Goal: Information Seeking & Learning: Learn about a topic

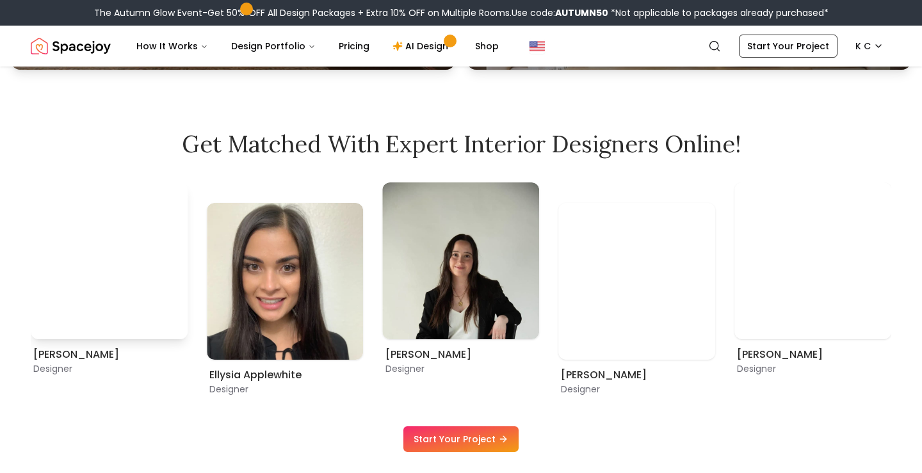
scroll to position [671, 0]
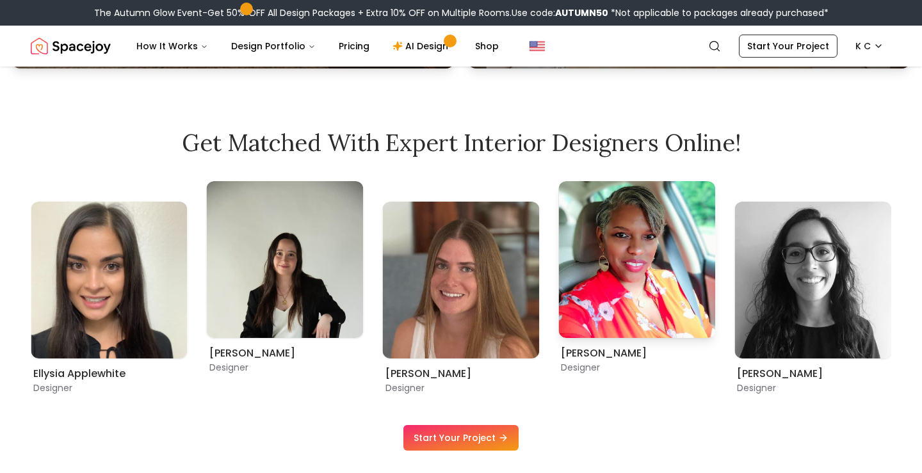
click at [603, 282] on img "11 / 12" at bounding box center [636, 259] width 157 height 157
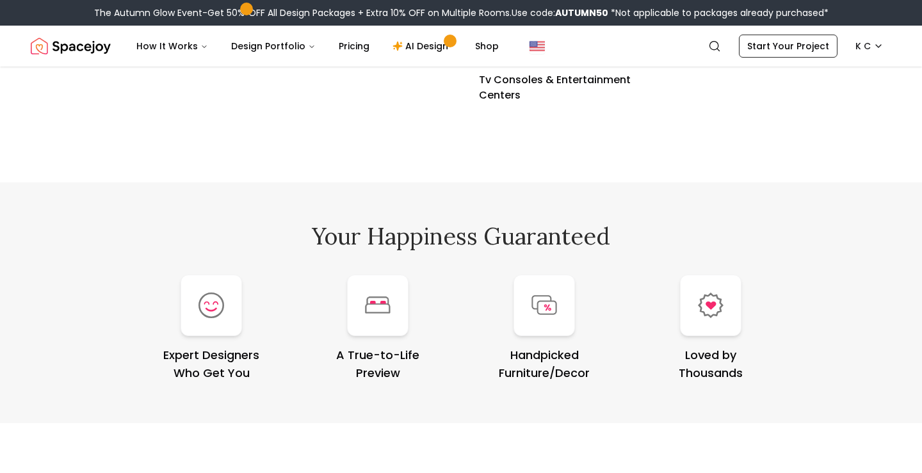
scroll to position [4928, 0]
click at [205, 313] on img at bounding box center [212, 306] width 26 height 26
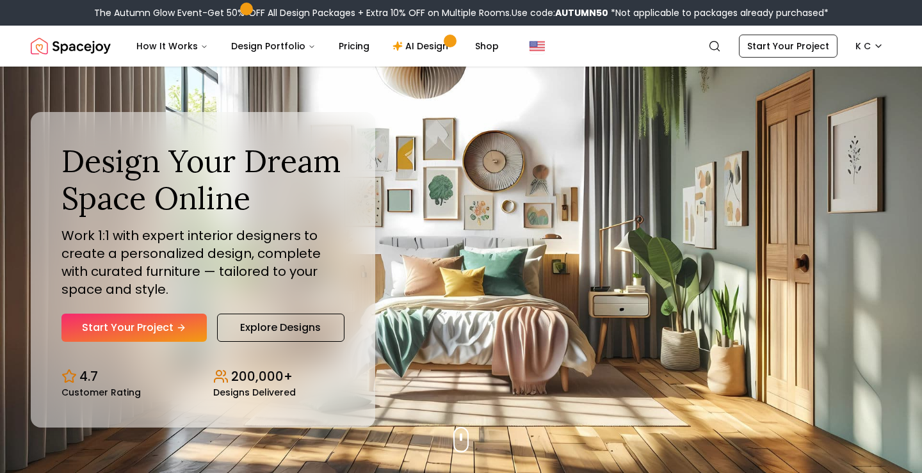
scroll to position [0, 0]
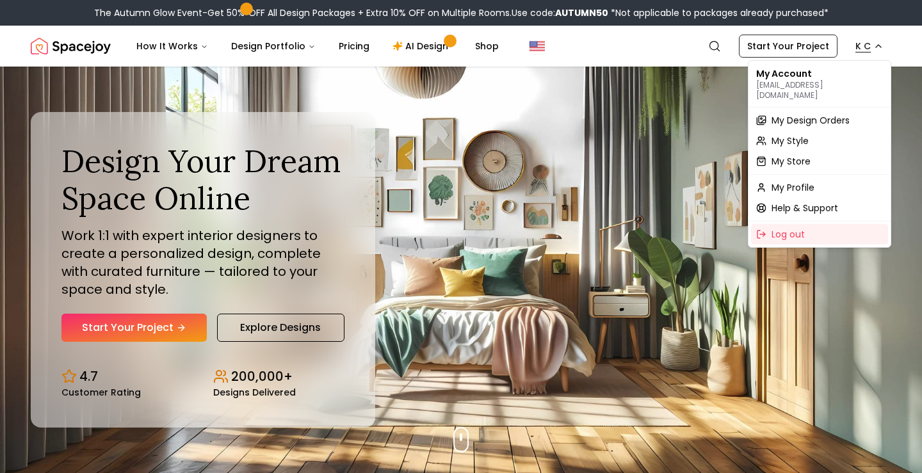
click at [793, 114] on span "My Design Orders" at bounding box center [811, 120] width 78 height 13
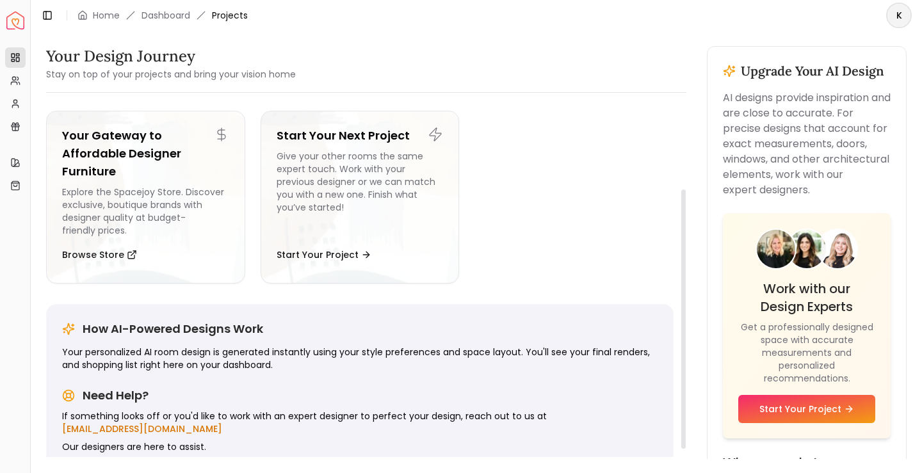
scroll to position [116, 0]
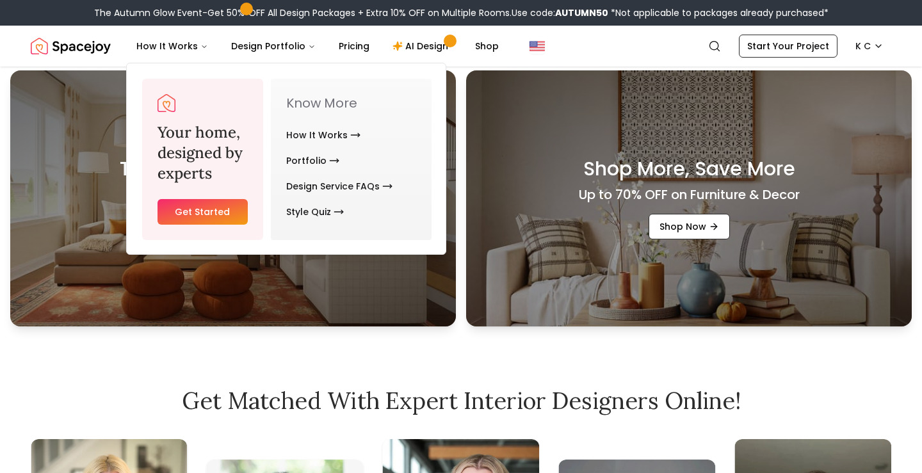
scroll to position [742, 0]
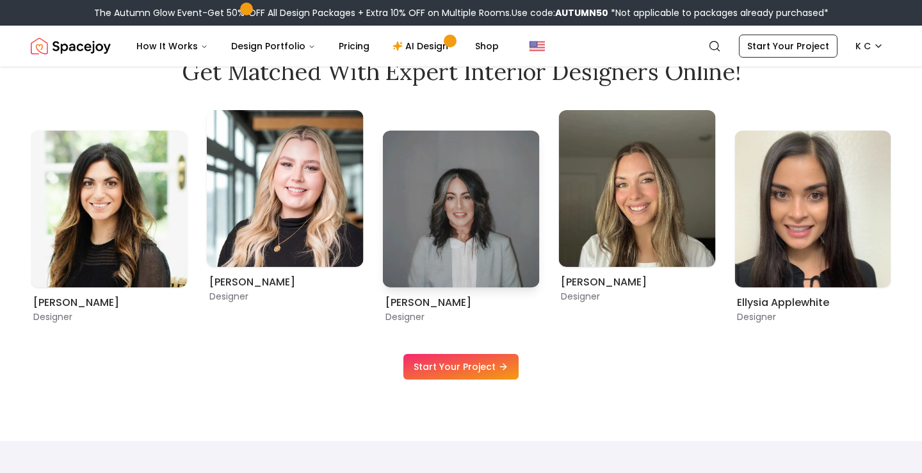
click at [487, 264] on img "6 / 12" at bounding box center [461, 209] width 157 height 157
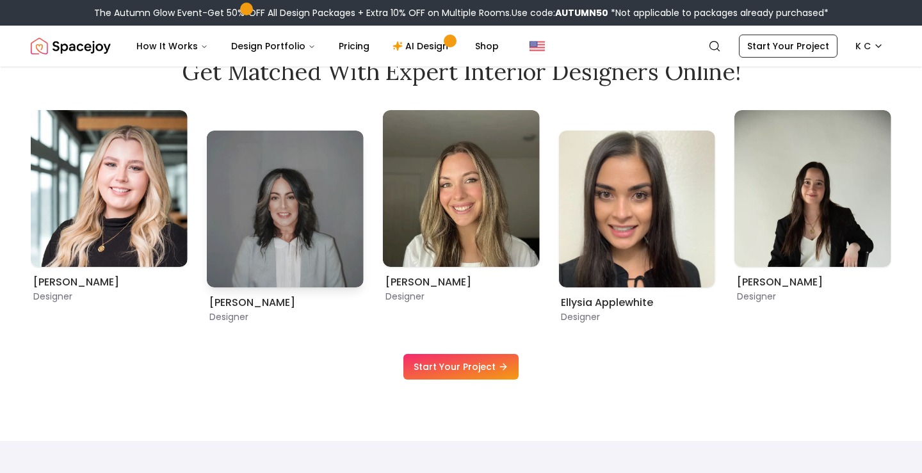
click at [244, 241] on img "6 / 12" at bounding box center [285, 209] width 157 height 157
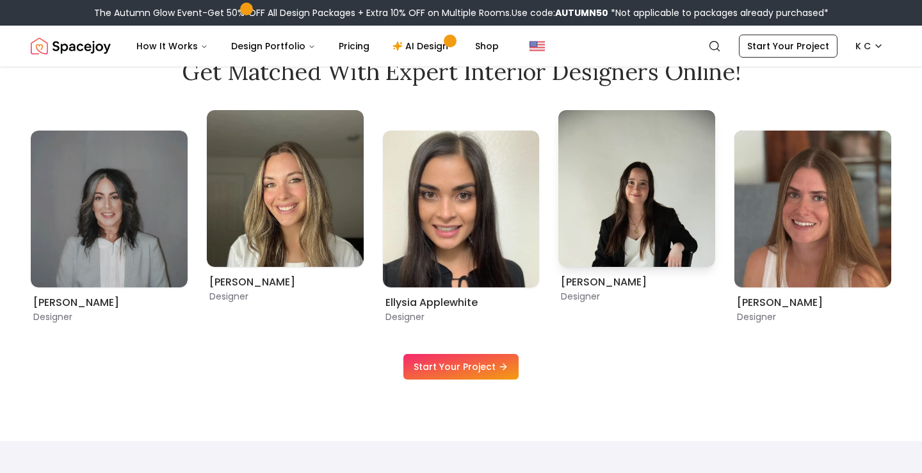
drag, startPoint x: 674, startPoint y: 193, endPoint x: 608, endPoint y: 186, distance: 67.0
click at [575, 174] on img "9 / 12" at bounding box center [636, 188] width 157 height 157
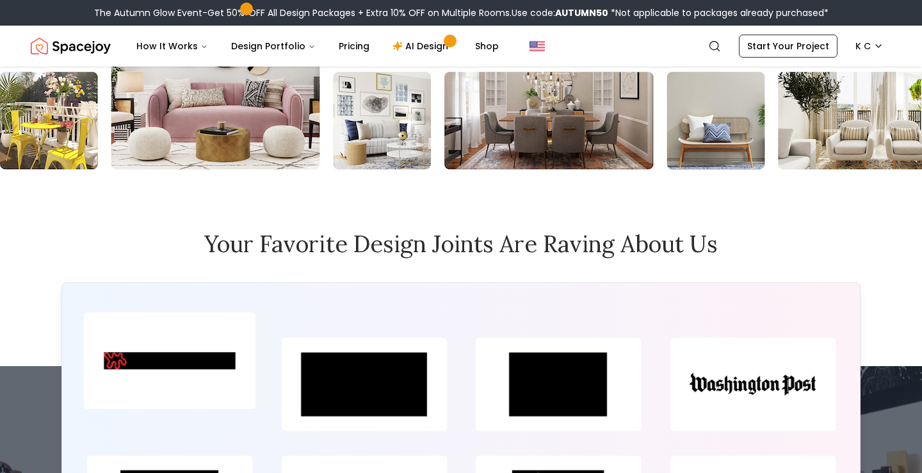
scroll to position [5609, 0]
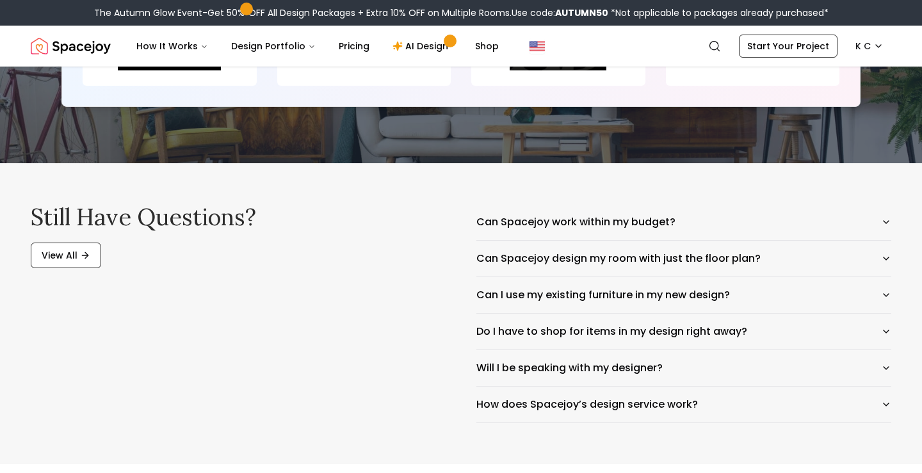
scroll to position [6057, 0]
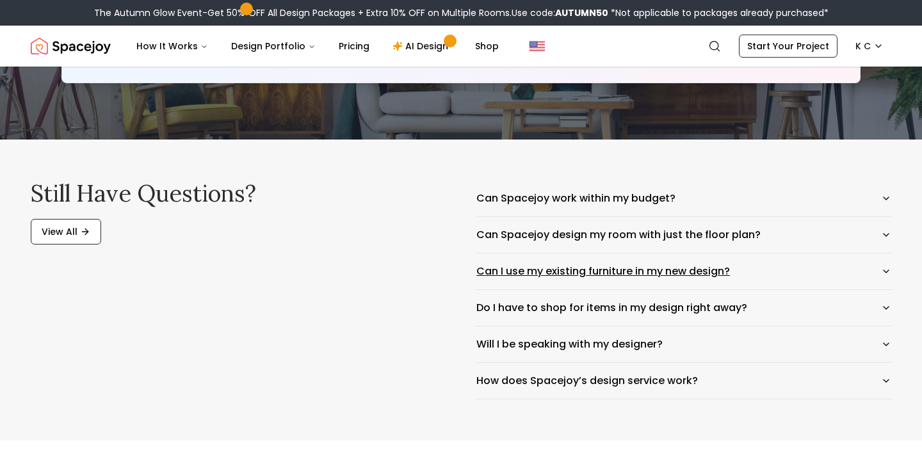
click at [885, 268] on icon "button" at bounding box center [886, 271] width 10 height 10
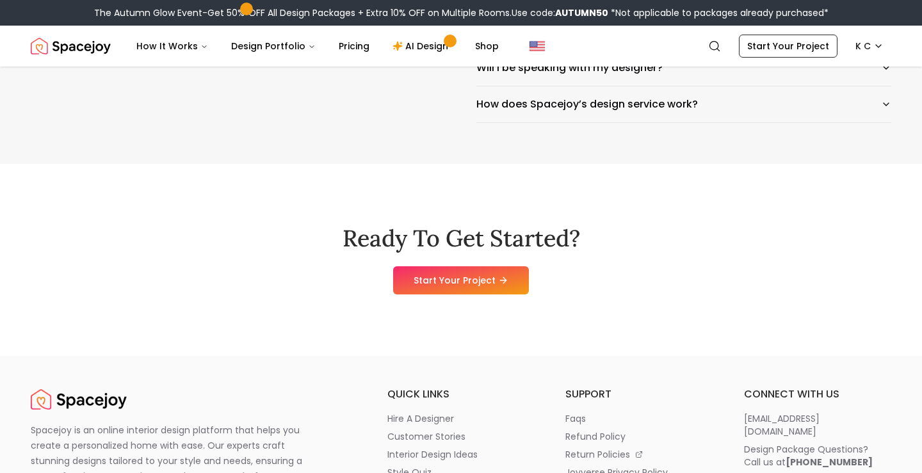
scroll to position [6817, 0]
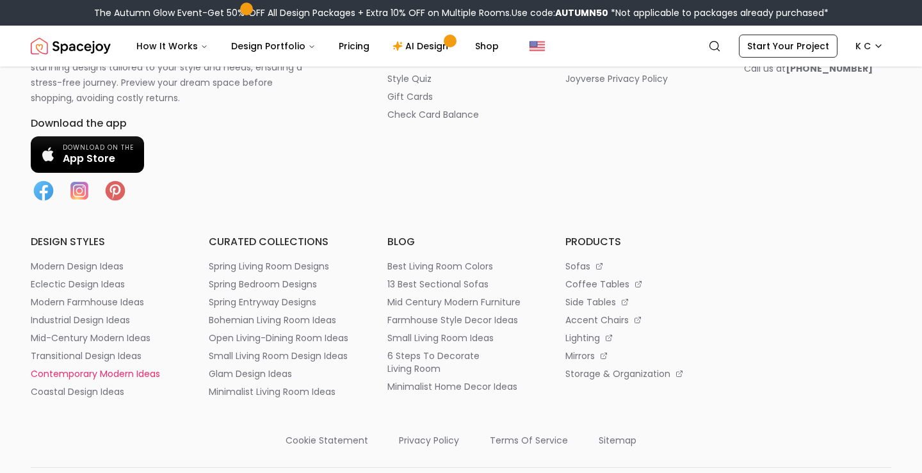
click at [96, 374] on p "contemporary modern ideas" at bounding box center [95, 374] width 129 height 13
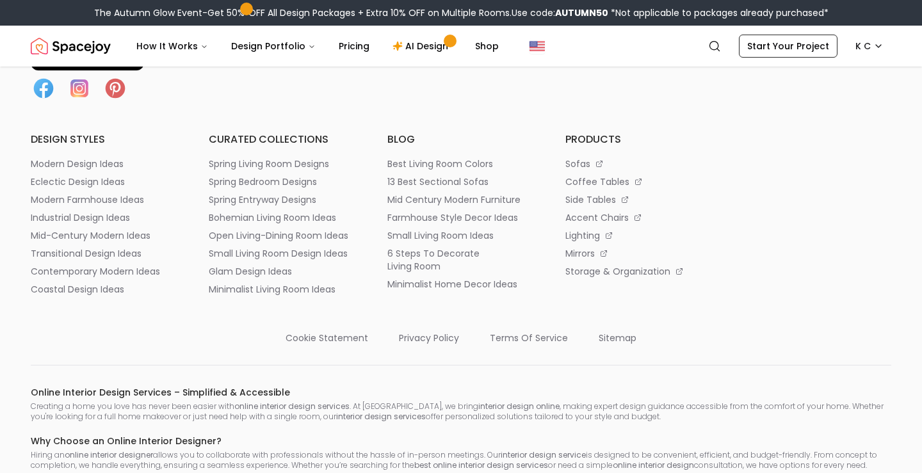
scroll to position [10277, 0]
click at [117, 280] on p "contemporary modern ideas" at bounding box center [95, 273] width 129 height 13
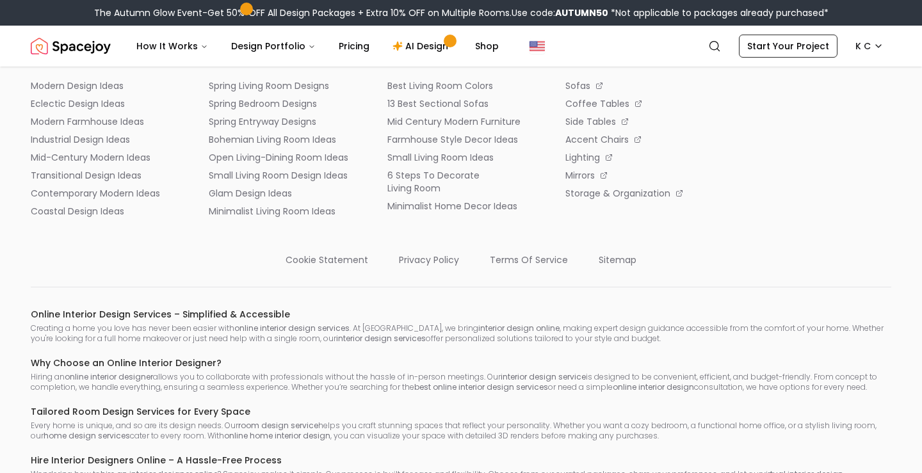
scroll to position [13226, 0]
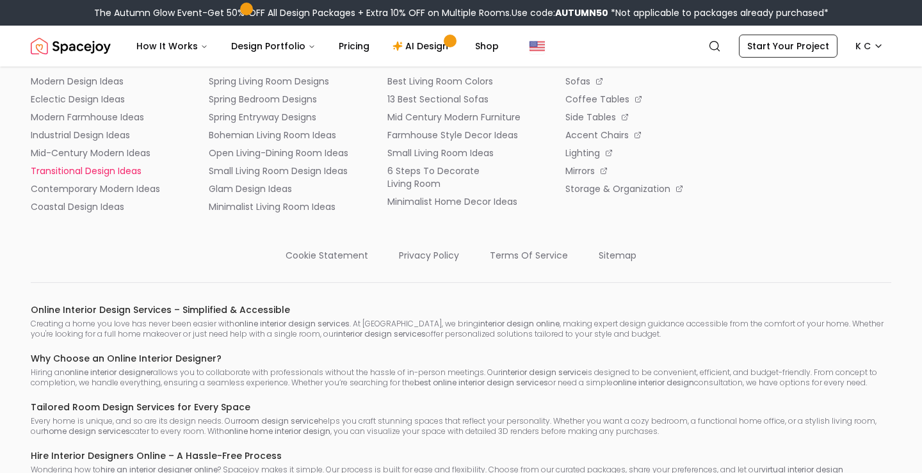
click at [102, 174] on p "transitional design ideas" at bounding box center [86, 171] width 111 height 13
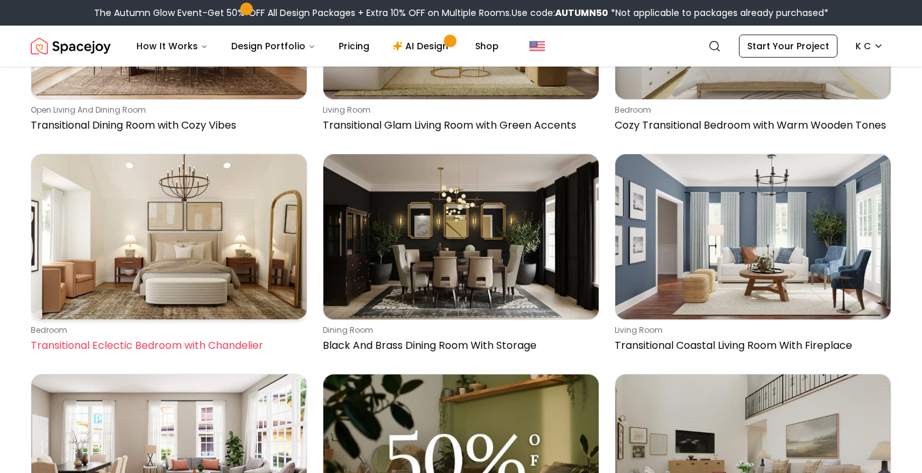
scroll to position [3771, 0]
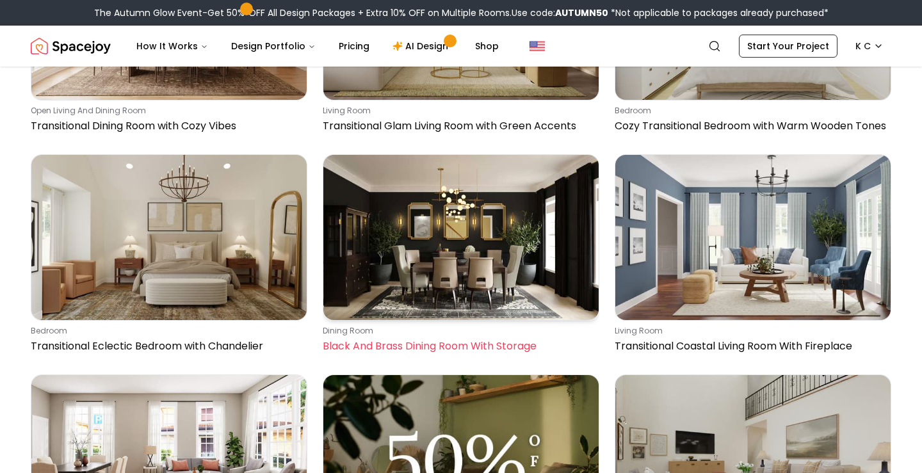
click at [433, 229] on img at bounding box center [460, 237] width 275 height 165
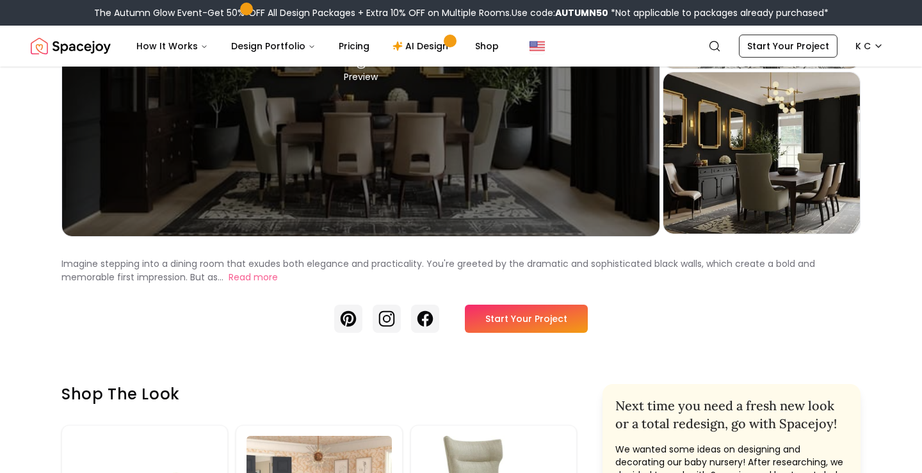
scroll to position [224, 0]
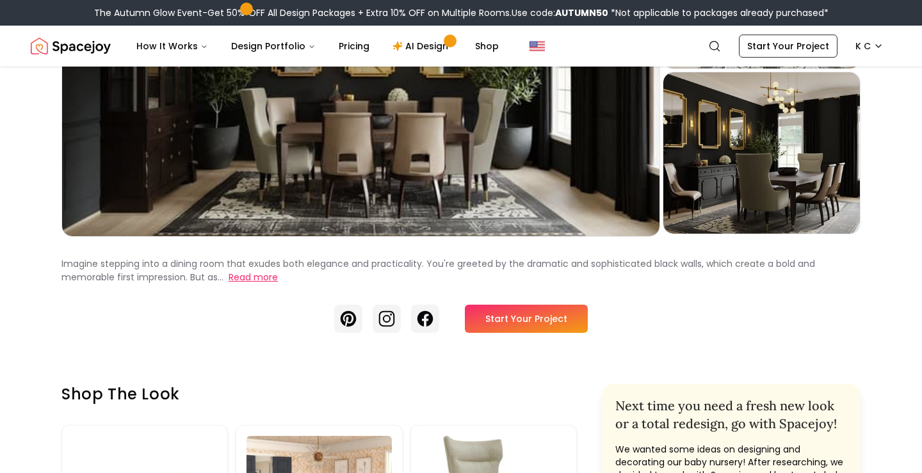
click at [255, 276] on button "Read more" at bounding box center [253, 277] width 49 height 13
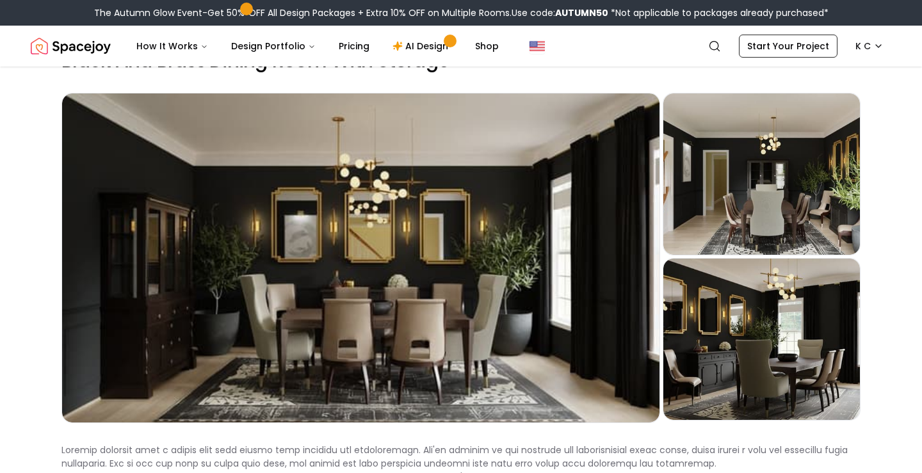
scroll to position [0, 0]
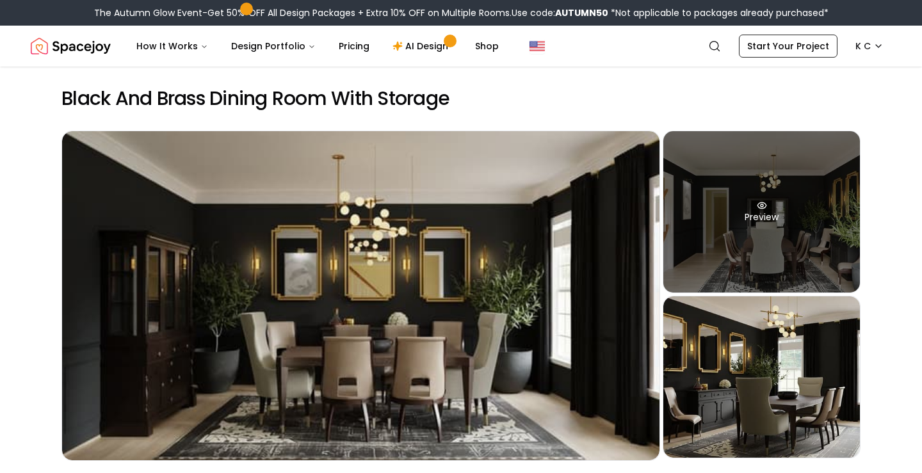
click at [777, 245] on div "Preview" at bounding box center [761, 211] width 197 height 161
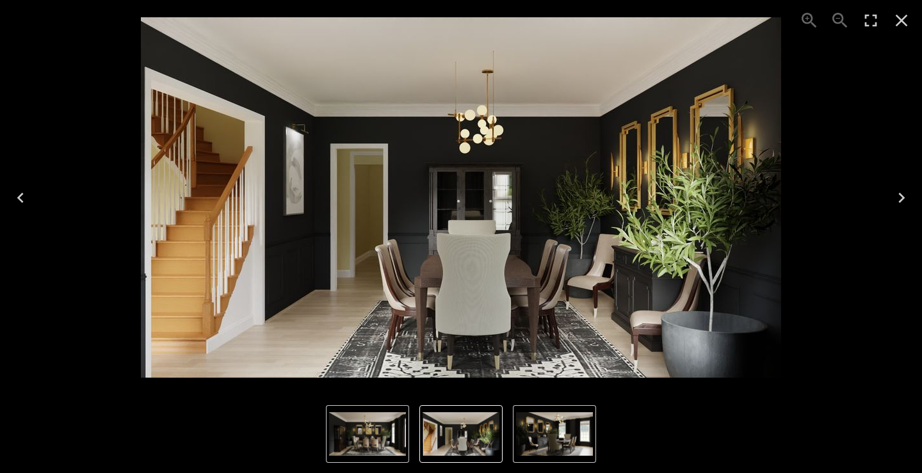
click at [903, 197] on icon "Next" at bounding box center [902, 198] width 6 height 10
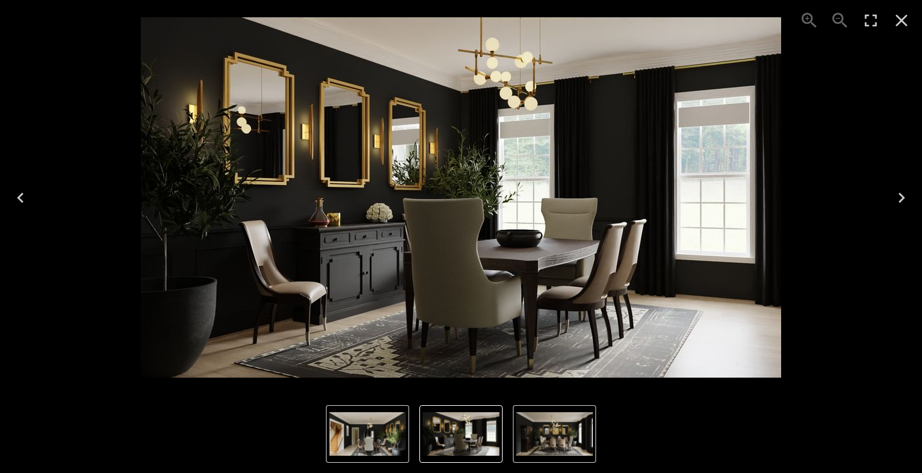
click at [902, 198] on icon "Next" at bounding box center [901, 198] width 20 height 20
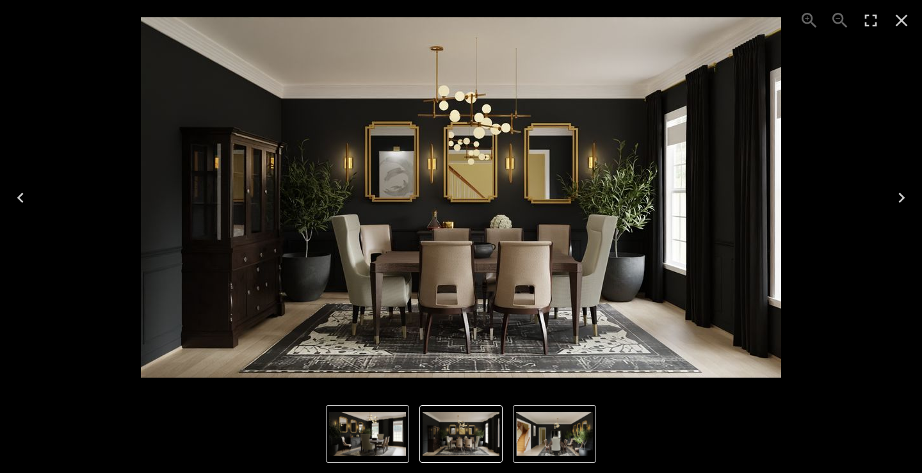
click at [902, 198] on icon "Next" at bounding box center [901, 198] width 20 height 20
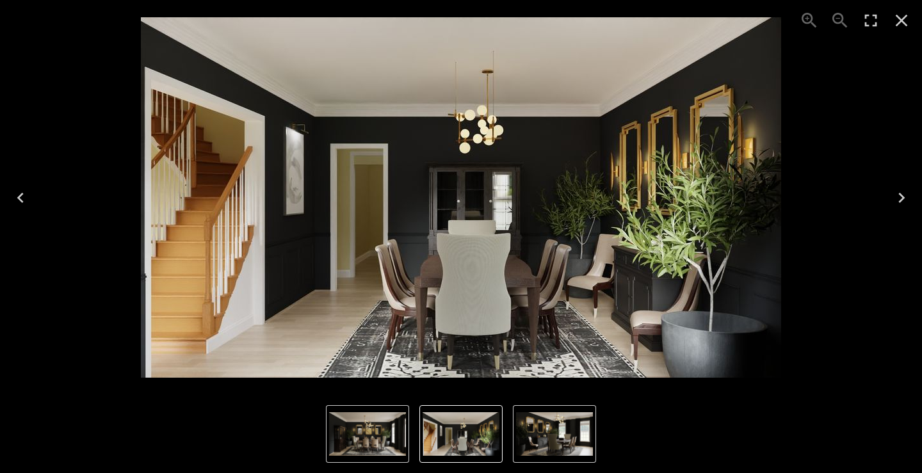
click at [898, 17] on icon "Close" at bounding box center [902, 21] width 12 height 12
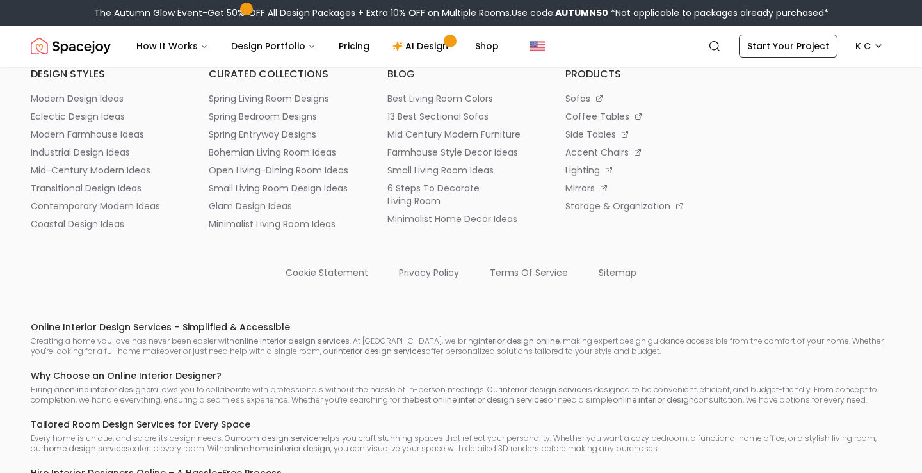
scroll to position [4533, 0]
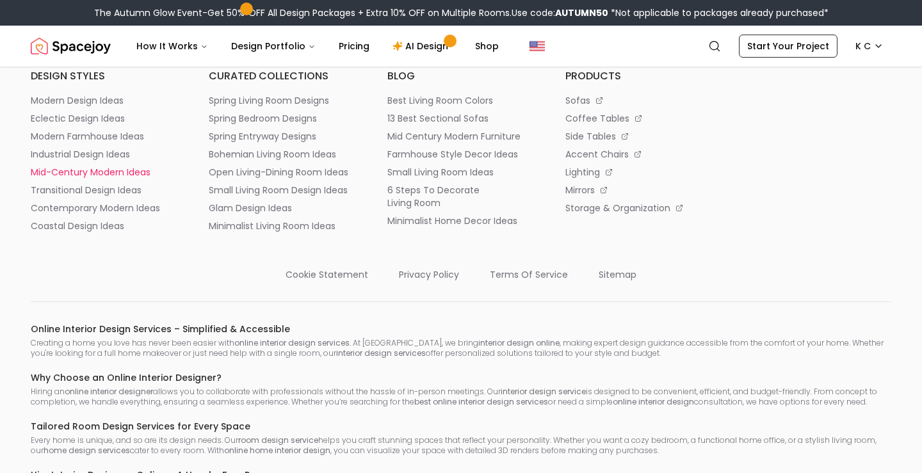
click at [106, 167] on p "mid-century modern ideas" at bounding box center [91, 172] width 120 height 13
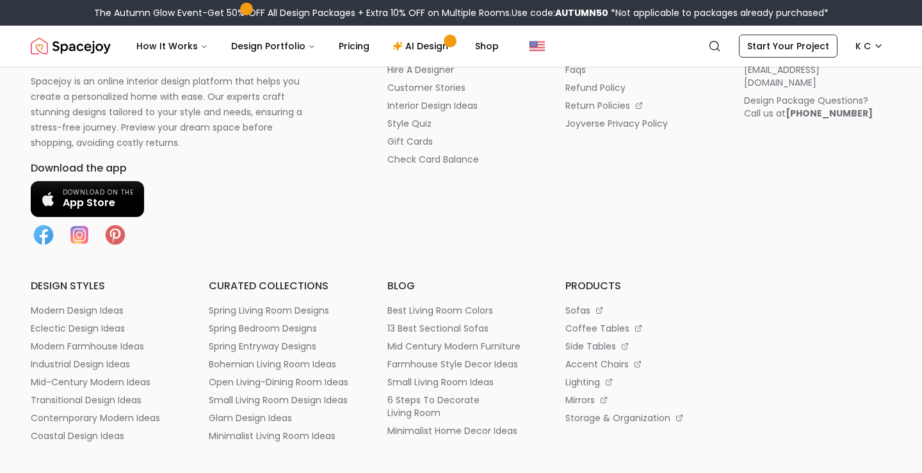
scroll to position [10133, 0]
click at [102, 315] on p "modern design ideas" at bounding box center [77, 310] width 93 height 13
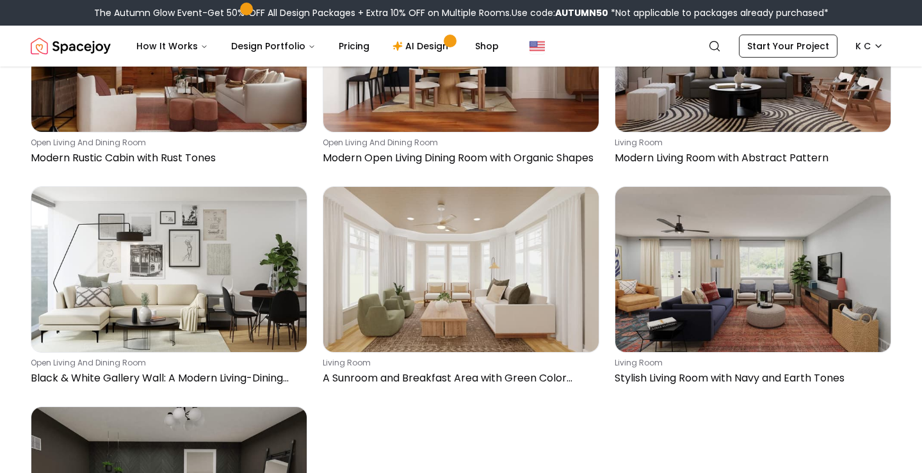
scroll to position [6560, 0]
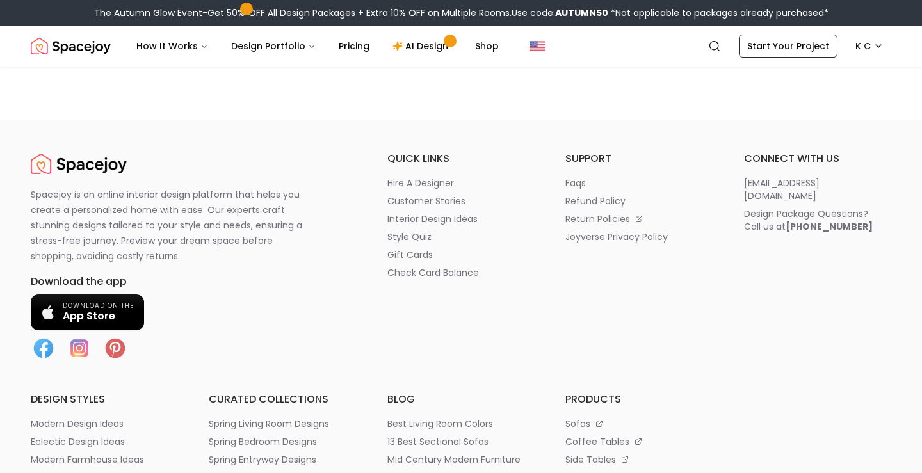
scroll to position [5180, 0]
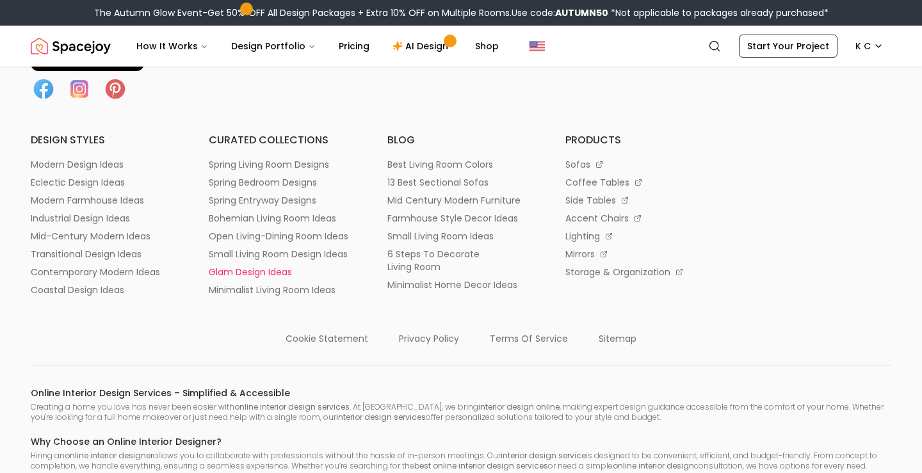
click at [230, 266] on p "glam design ideas" at bounding box center [250, 272] width 83 height 13
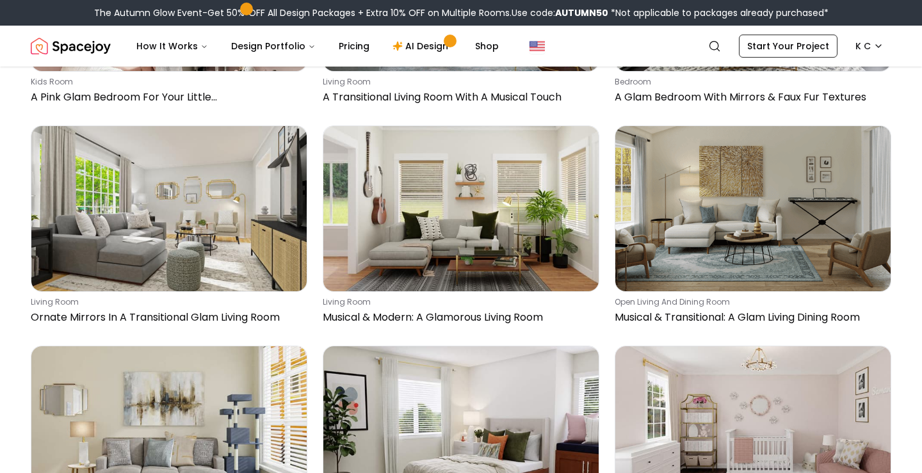
scroll to position [3290, 0]
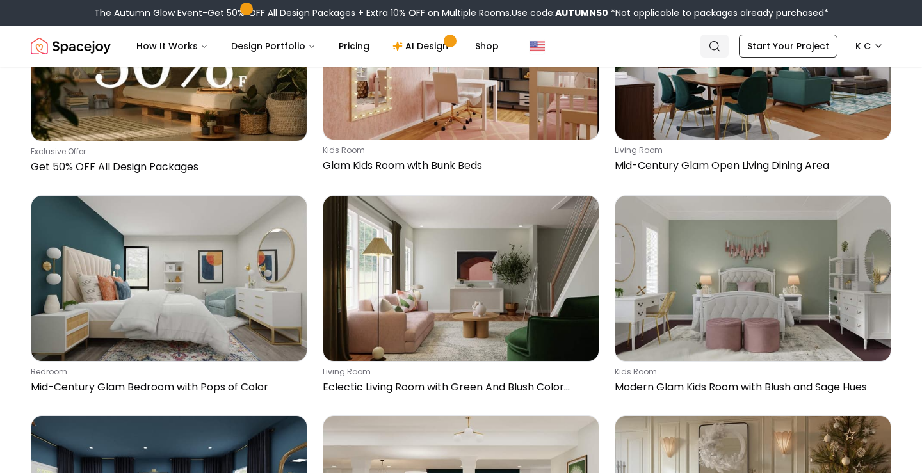
click at [720, 48] on icon "Global" at bounding box center [714, 46] width 13 height 13
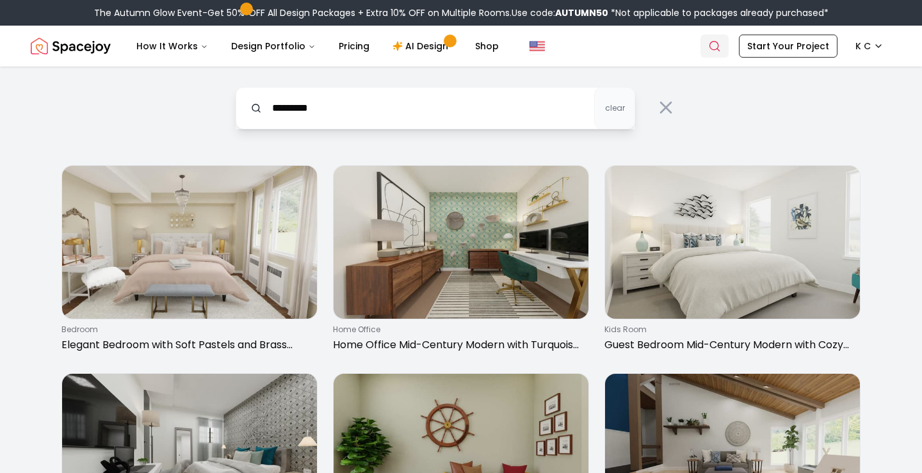
type input "*********"
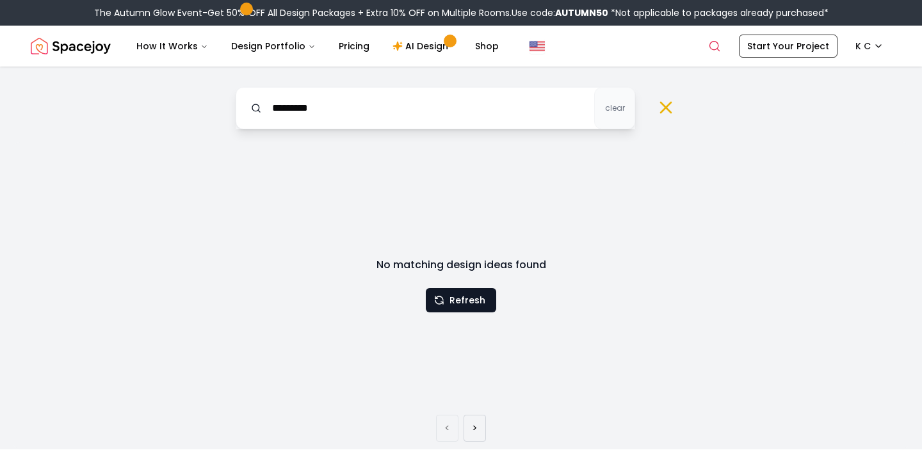
click at [667, 103] on icon at bounding box center [666, 107] width 20 height 20
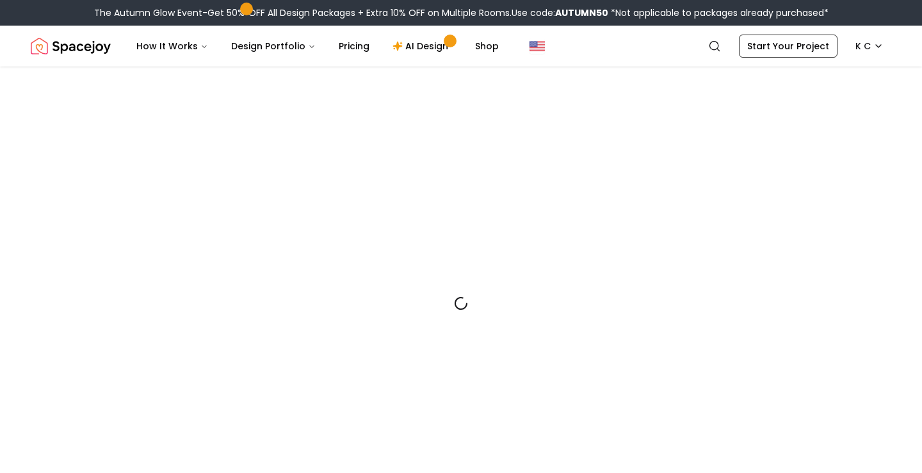
scroll to position [2402, 0]
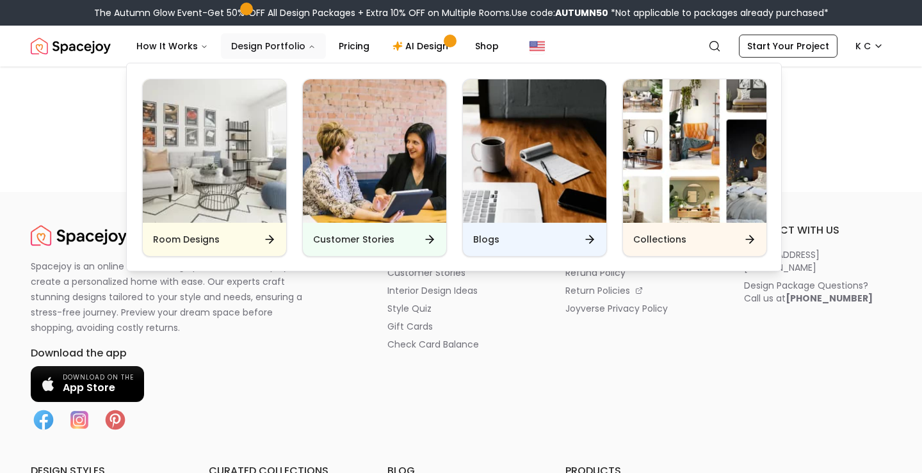
click at [281, 47] on button "Design Portfolio" at bounding box center [273, 46] width 105 height 26
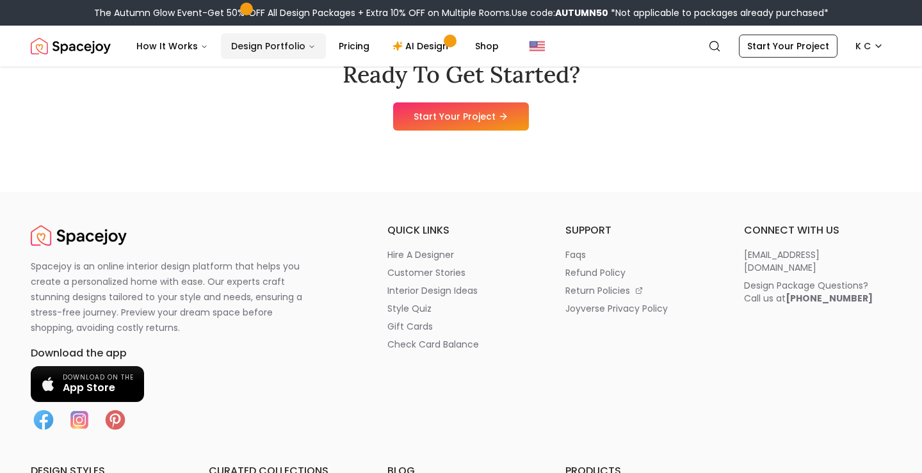
click at [281, 47] on button "Design Portfolio" at bounding box center [273, 46] width 105 height 26
click at [97, 45] on img "Spacejoy" at bounding box center [71, 46] width 80 height 26
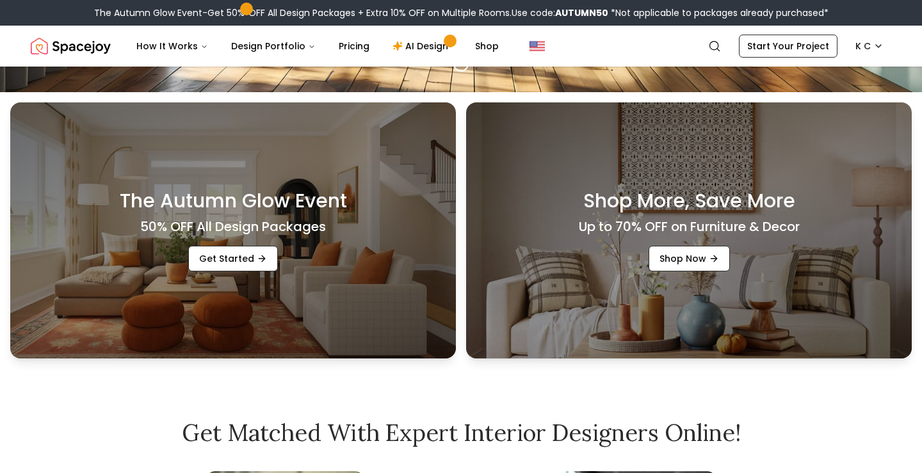
scroll to position [594, 0]
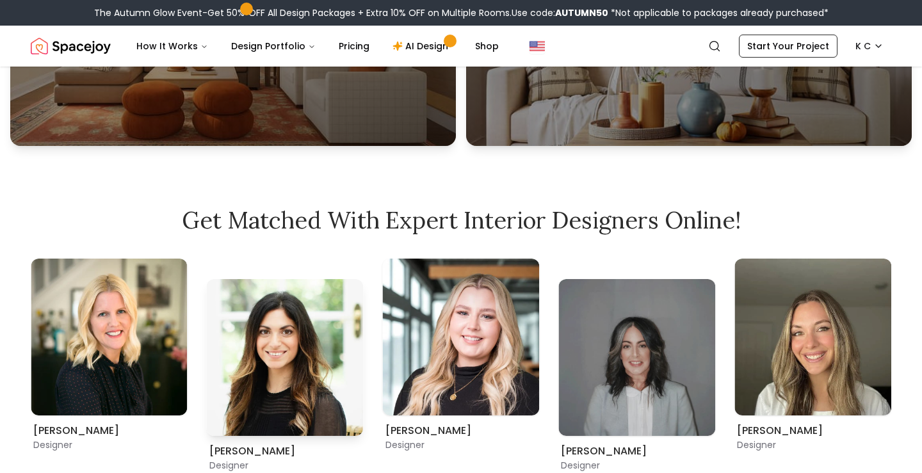
click at [247, 348] on img "4 / 12" at bounding box center [285, 357] width 157 height 157
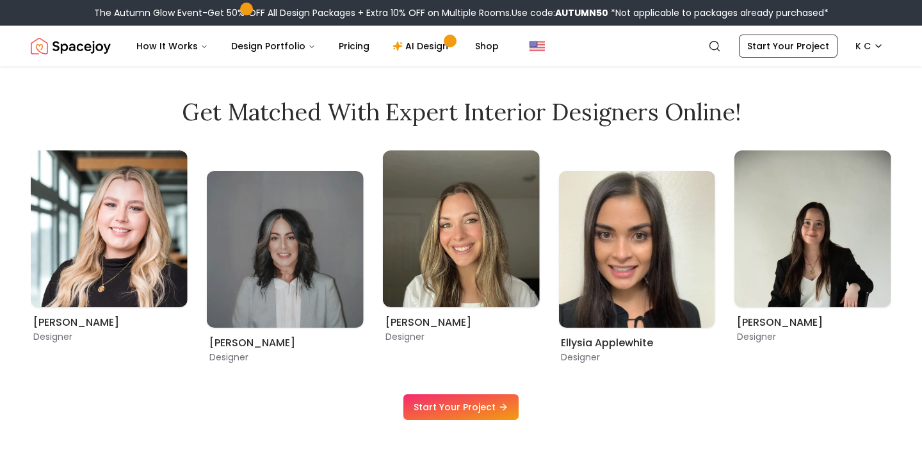
scroll to position [705, 0]
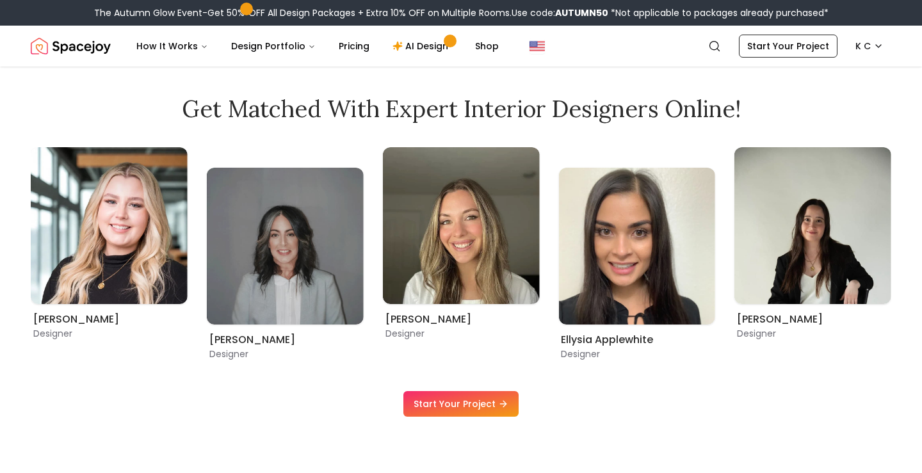
click at [448, 406] on link "Start Your Project" at bounding box center [460, 404] width 115 height 26
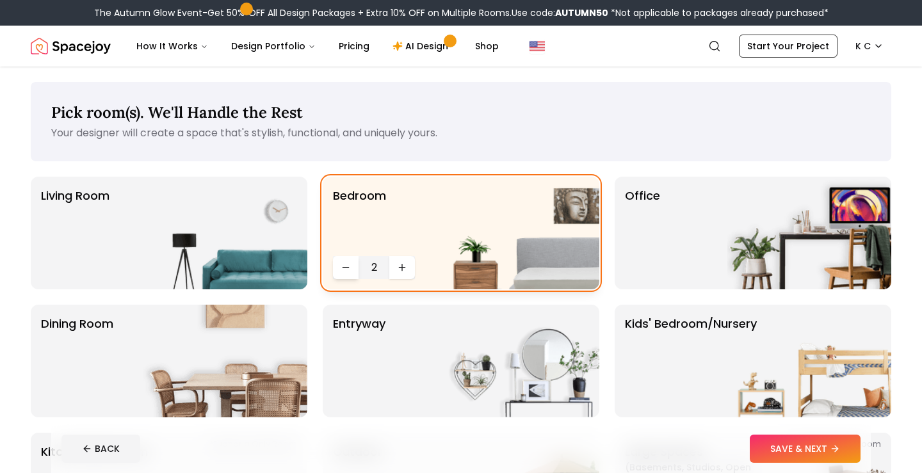
click at [343, 272] on icon "Decrease quantity" at bounding box center [346, 268] width 10 height 10
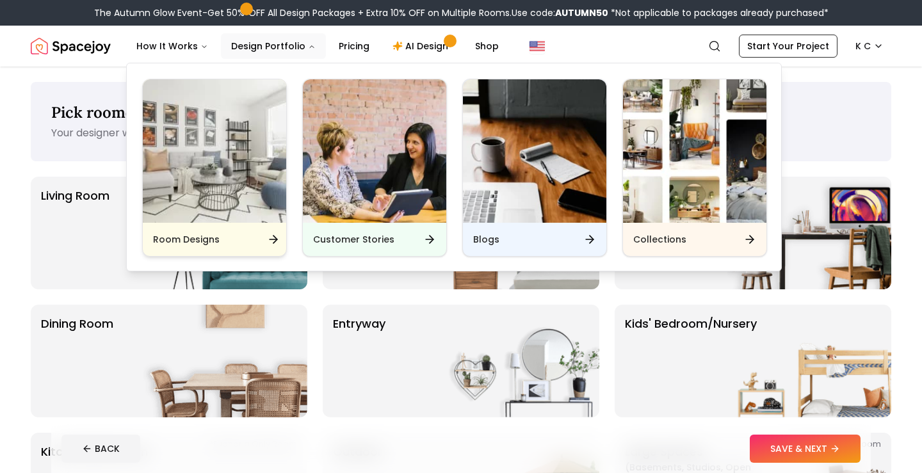
click at [220, 143] on img "Main" at bounding box center [214, 150] width 143 height 143
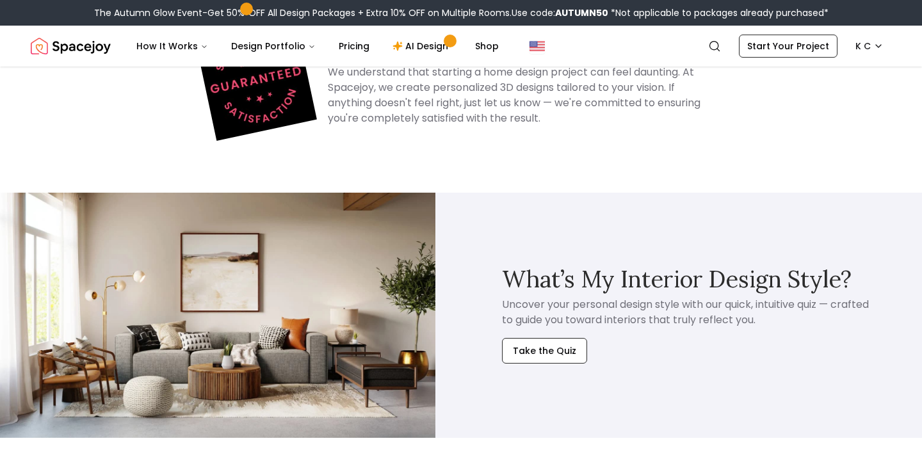
scroll to position [17039, 0]
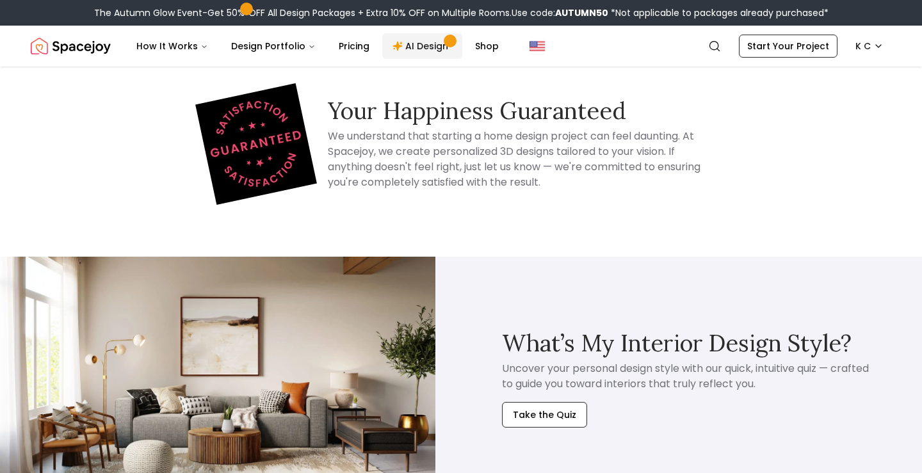
click at [423, 43] on link "AI Design" at bounding box center [422, 46] width 80 height 26
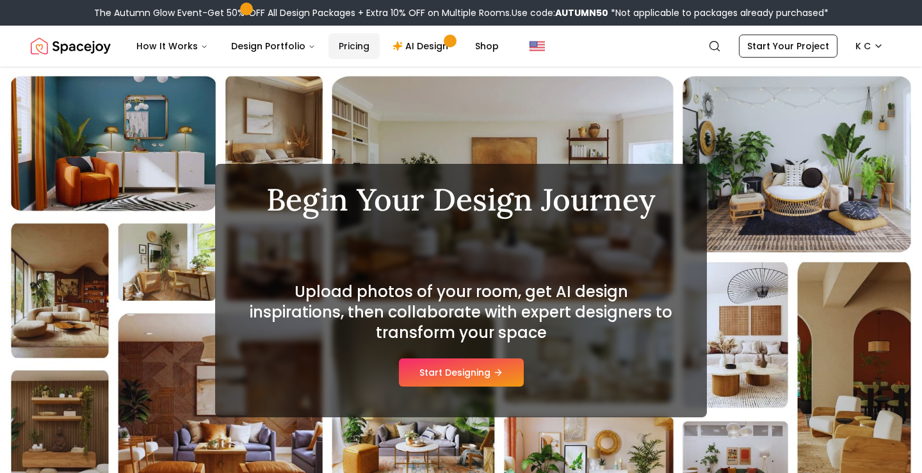
click at [341, 51] on link "Pricing" at bounding box center [354, 46] width 51 height 26
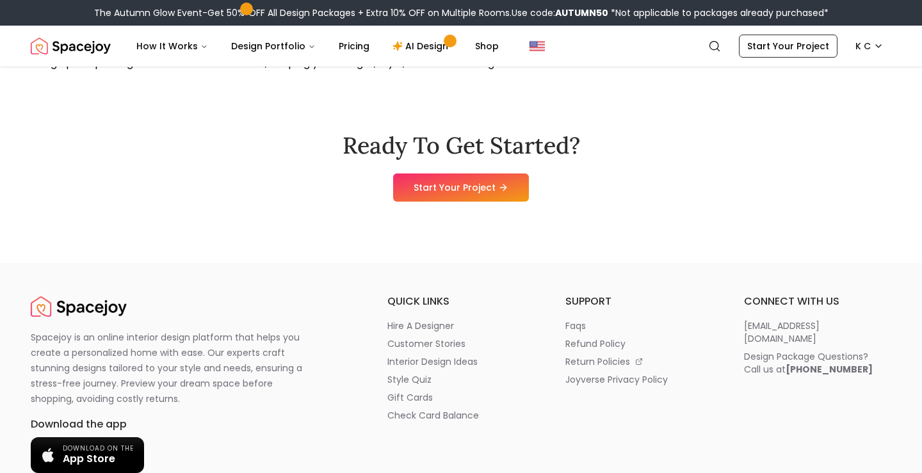
scroll to position [1424, 0]
click at [437, 322] on p "hire a designer" at bounding box center [420, 326] width 67 height 13
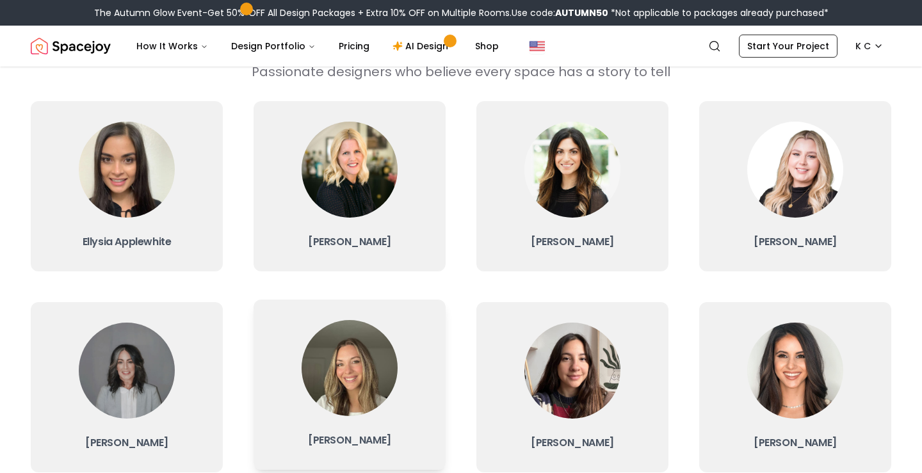
scroll to position [90, 0]
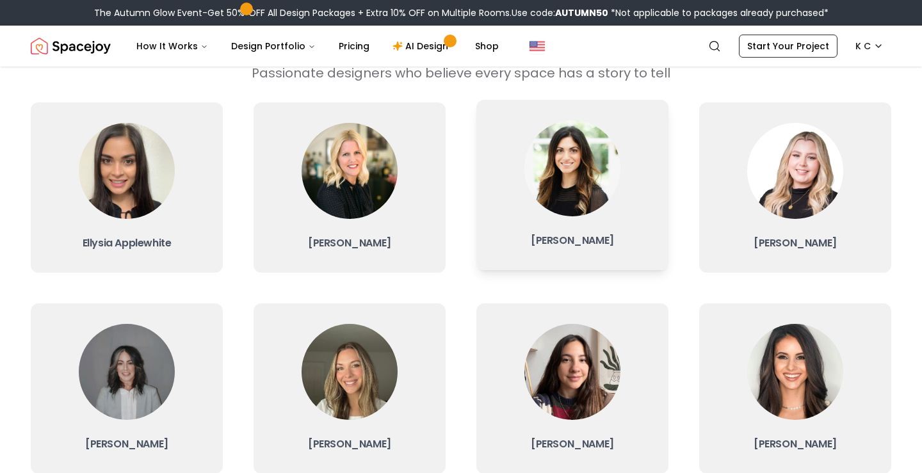
click at [590, 195] on img at bounding box center [572, 168] width 96 height 96
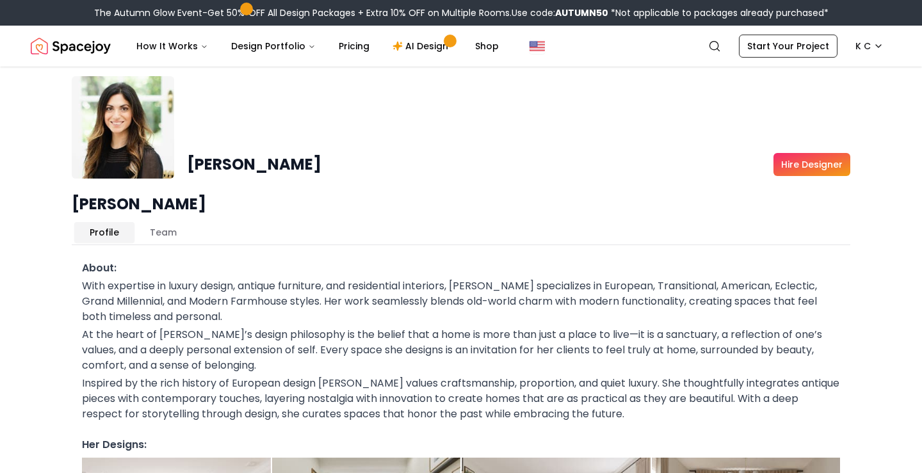
scroll to position [65, 0]
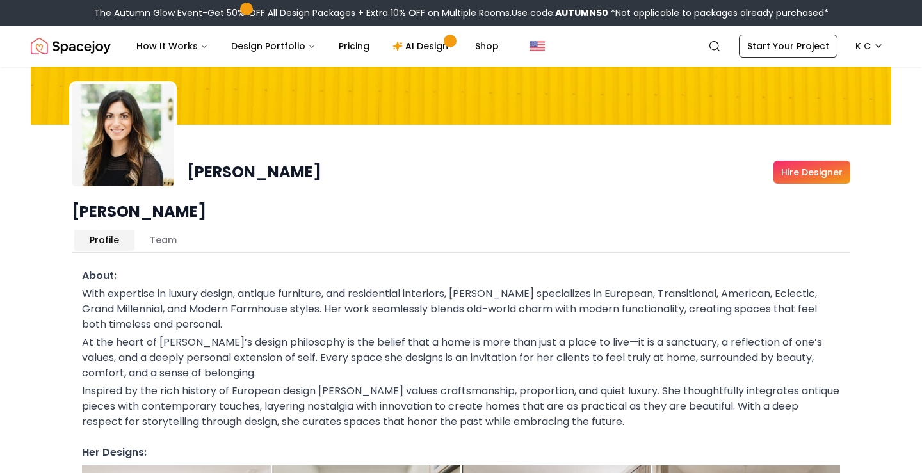
drag, startPoint x: 704, startPoint y: 126, endPoint x: 669, endPoint y: 121, distance: 34.9
click at [677, 122] on div "[PERSON_NAME] Hire Designer [PERSON_NAME] Profile Team About: With expertise in…" at bounding box center [461, 433] width 861 height 862
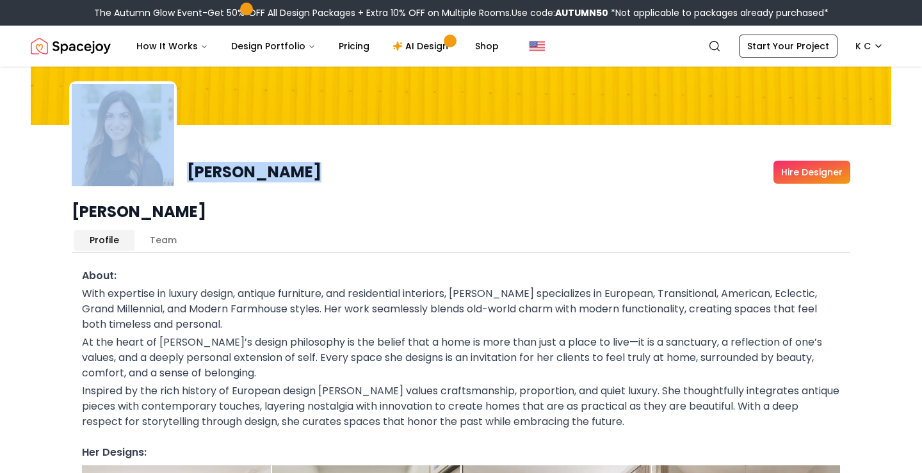
click at [164, 235] on button "Team" at bounding box center [163, 240] width 58 height 20
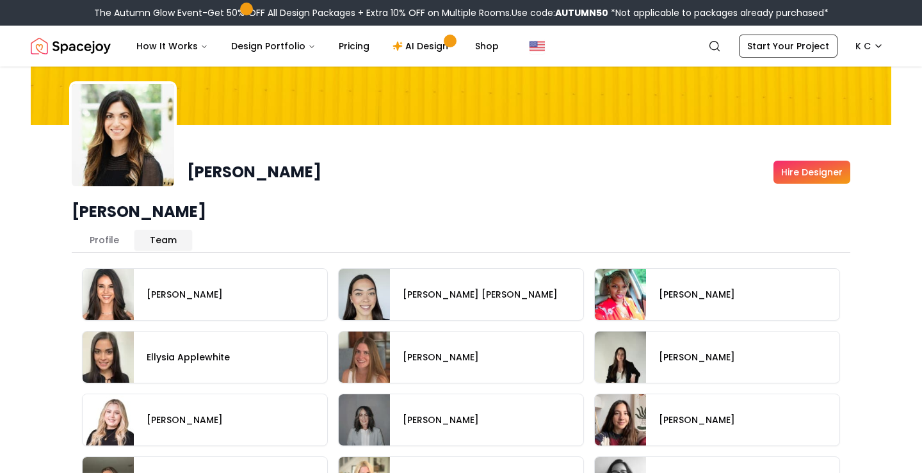
click at [590, 204] on h1 "[PERSON_NAME]" at bounding box center [461, 212] width 779 height 20
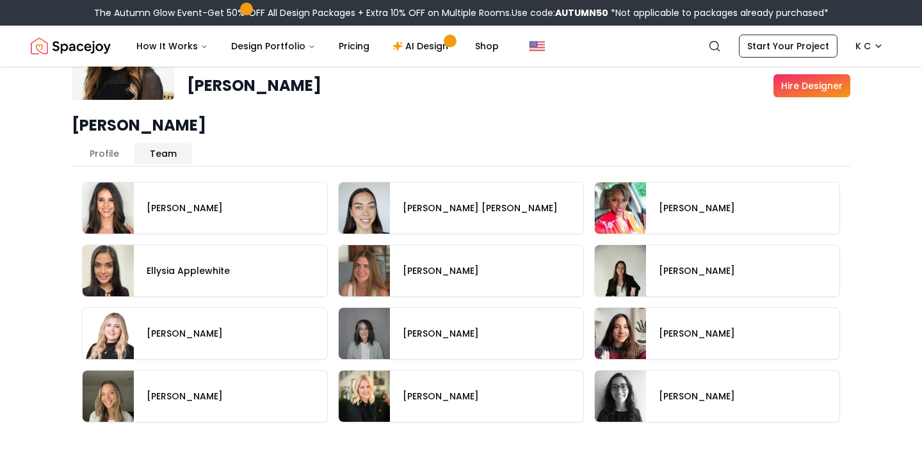
scroll to position [153, 0]
